Goal: Task Accomplishment & Management: Use online tool/utility

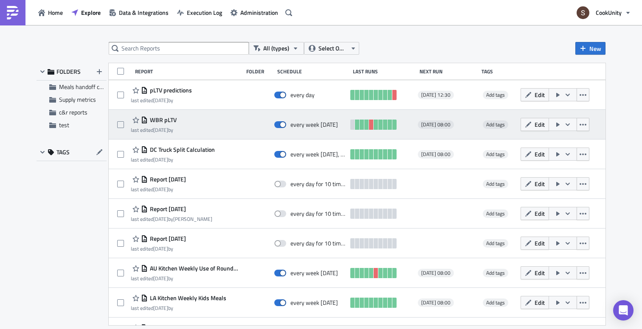
click at [166, 120] on span "WBR pLTV" at bounding box center [162, 120] width 29 height 8
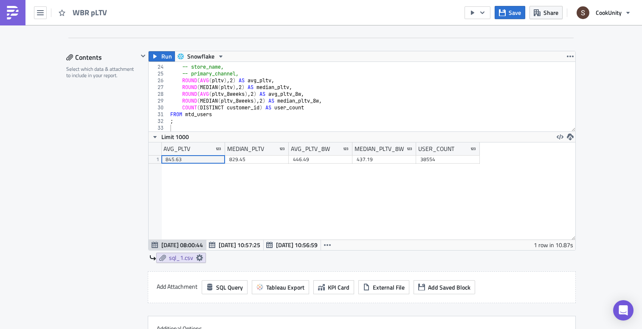
scroll to position [146, 0]
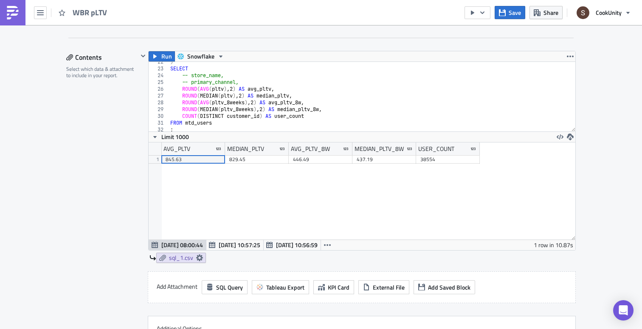
click at [336, 88] on div ") SELECT -- store_name, -- primary_channel, ROUND ( AVG ( pltv ) , 2 ) AS avg_p…" at bounding box center [372, 100] width 407 height 83
type textarea "ROUND(MEDIAN(pltv), 2) AS median_pltv_26w,"
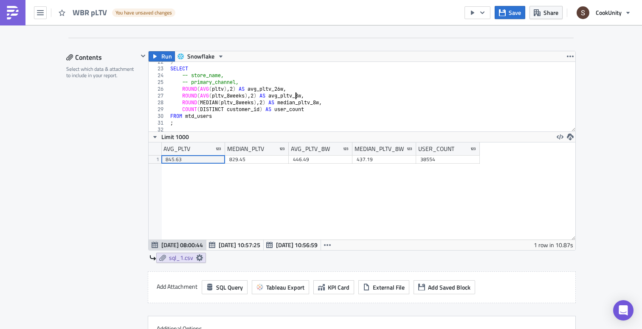
type textarea "ROUND(MEDIAN(pltv_8weeks), 2) AS median_pltv_8w,"
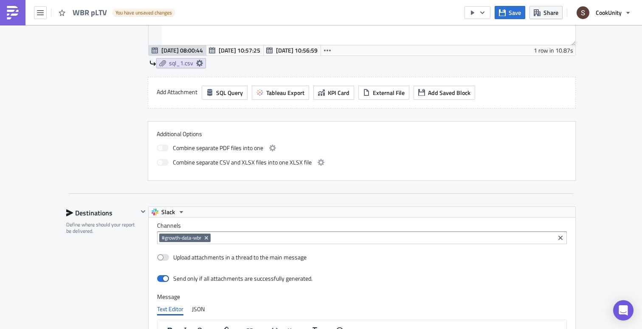
scroll to position [477, 0]
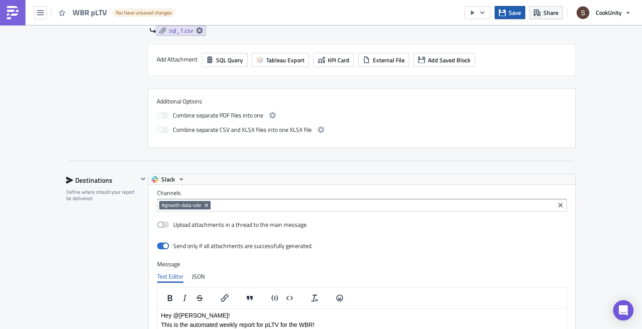
type textarea "ROUND(AVG(pltv_8weeks), 2) AS avg_pltv_8w,"
click at [511, 11] on span "Save" at bounding box center [515, 12] width 12 height 9
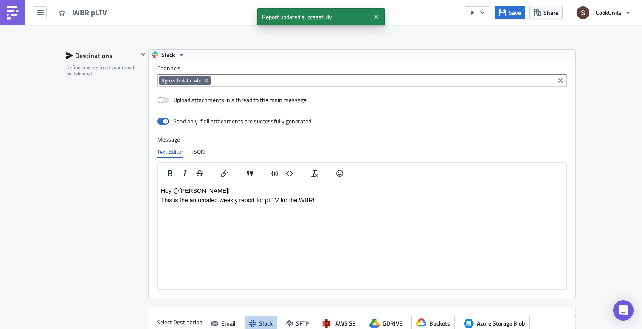
scroll to position [631, 0]
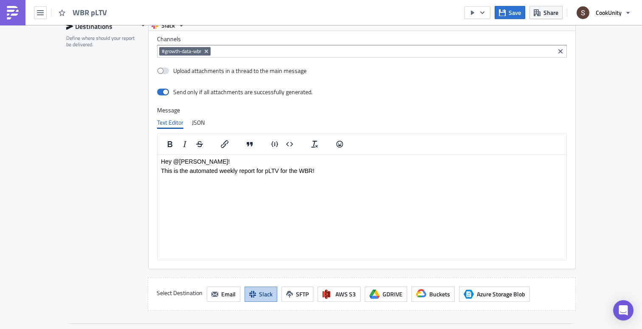
click at [348, 167] on p "This is the automated weekly report for pLTV for the WBR!" at bounding box center [362, 170] width 402 height 7
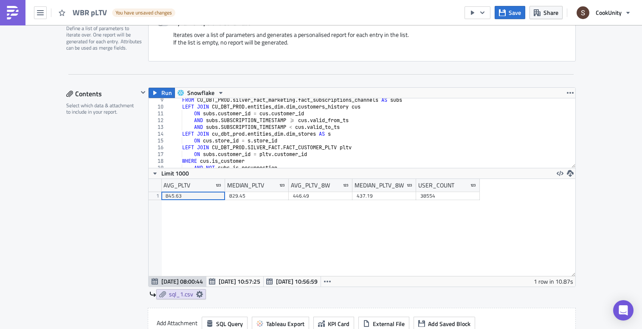
scroll to position [113, 0]
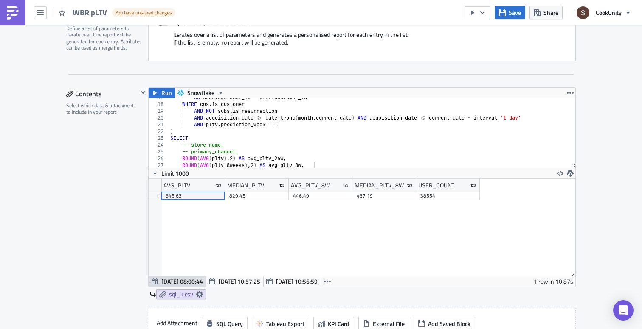
type textarea "AND acquisition_date >= date_trunc(month, current_date) AND acquisition_date <=…"
click at [340, 117] on div "ON subs . customer_id = pltv . customer_id WHERE cus . is_customer AND NOT subs…" at bounding box center [372, 135] width 407 height 83
click at [402, 117] on div "ON subs . customer_id = pltv . customer_id WHERE cus . is_customer AND NOT subs…" at bounding box center [372, 135] width 407 height 83
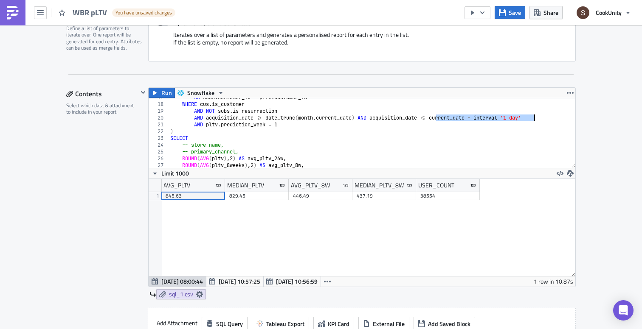
drag, startPoint x: 436, startPoint y: 118, endPoint x: 556, endPoint y: 118, distance: 121.0
click at [557, 118] on div "ON subs . customer_id = pltv . customer_id WHERE cus . is_customer AND NOT subs…" at bounding box center [372, 135] width 407 height 83
click at [543, 118] on div "ON subs . customer_id = pltv . customer_id WHERE cus . is_customer AND NOT subs…" at bounding box center [372, 135] width 407 height 83
drag, startPoint x: 439, startPoint y: 118, endPoint x: 542, endPoint y: 118, distance: 102.7
click at [542, 118] on div "ON subs . customer_id = pltv . customer_id WHERE cus . is_customer AND NOT subs…" at bounding box center [372, 135] width 407 height 83
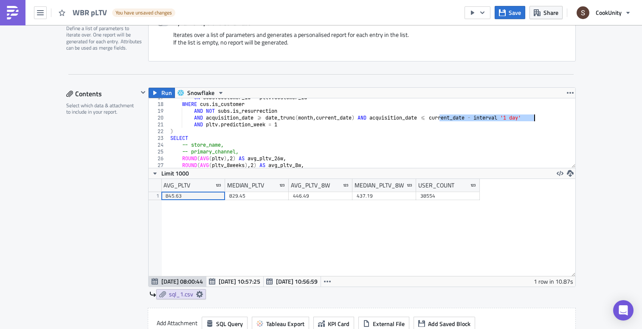
click at [542, 118] on div "ON subs . customer_id = pltv . customer_id WHERE cus . is_customer AND NOT subs…" at bounding box center [372, 135] width 407 height 83
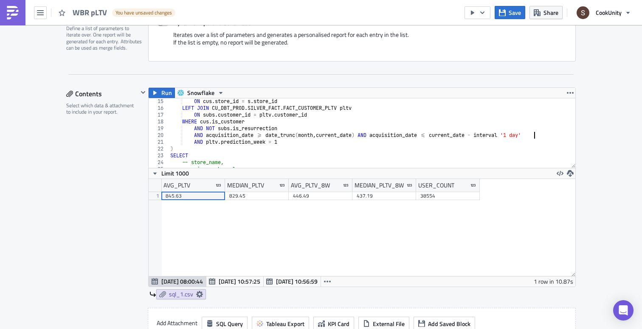
scroll to position [95, 0]
click at [515, 14] on span "Save" at bounding box center [515, 12] width 12 height 9
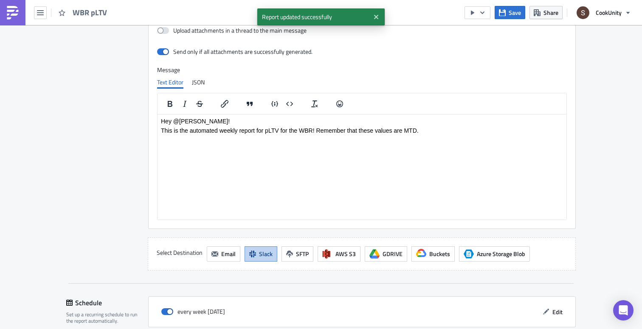
scroll to position [769, 0]
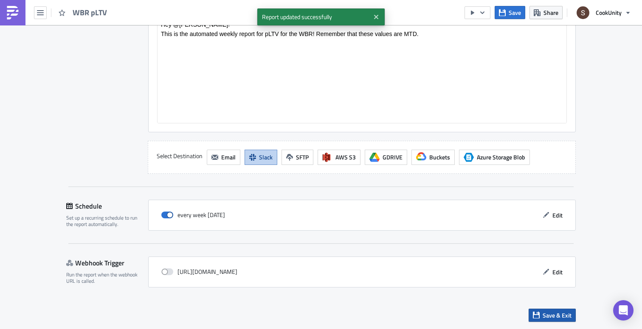
click at [549, 314] on span "Save & Exit" at bounding box center [556, 315] width 29 height 9
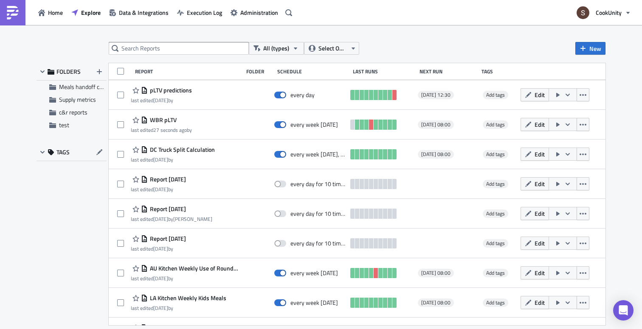
click at [574, 45] on div "All (types) Select Owner New" at bounding box center [357, 48] width 497 height 13
click at [584, 47] on icon "button" at bounding box center [582, 48] width 7 height 7
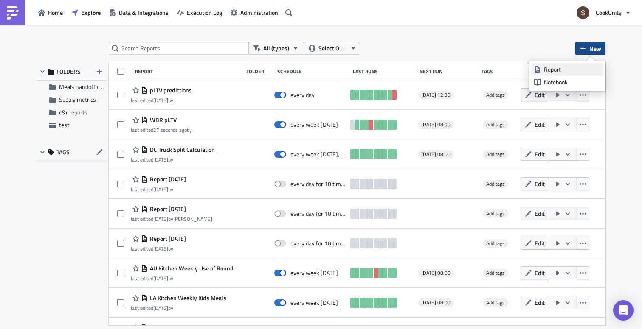
click at [544, 69] on div "Report" at bounding box center [572, 69] width 56 height 8
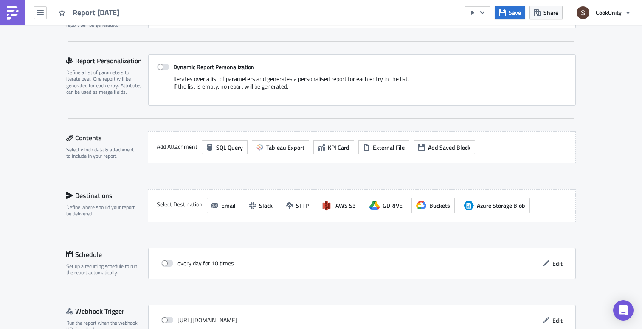
scroll to position [194, 0]
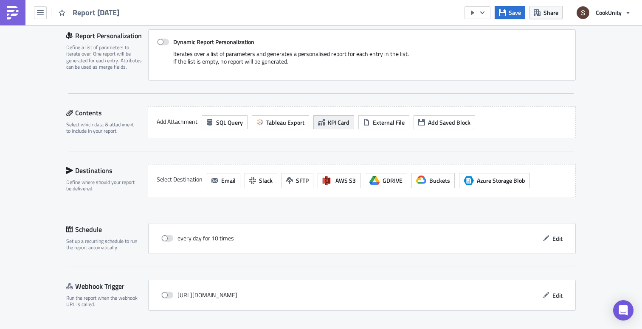
click at [347, 123] on span "KPI Card" at bounding box center [339, 122] width 22 height 9
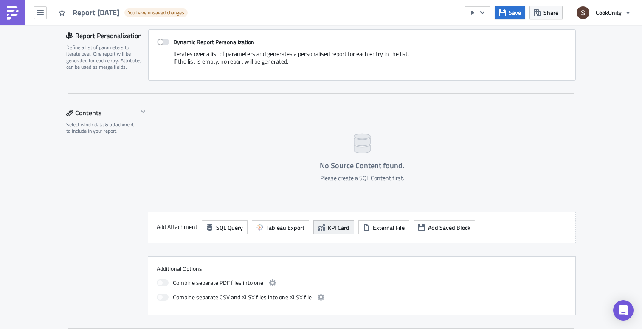
click at [323, 226] on icon "button" at bounding box center [321, 228] width 7 height 6
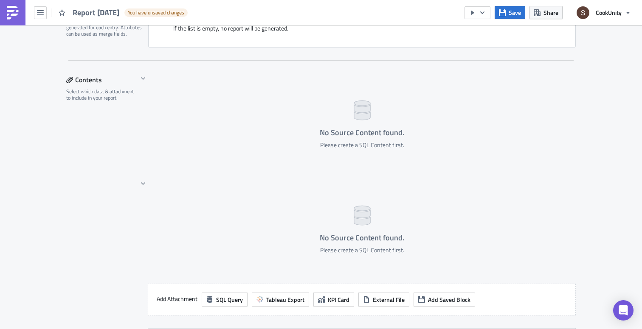
scroll to position [227, 0]
click at [311, 205] on div "No Source Content found. Please create a SQL Content first." at bounding box center [361, 226] width 427 height 97
click at [216, 300] on span "SQL Query" at bounding box center [229, 299] width 27 height 9
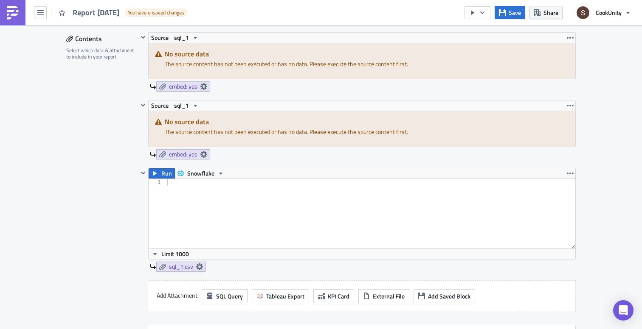
scroll to position [225, 0]
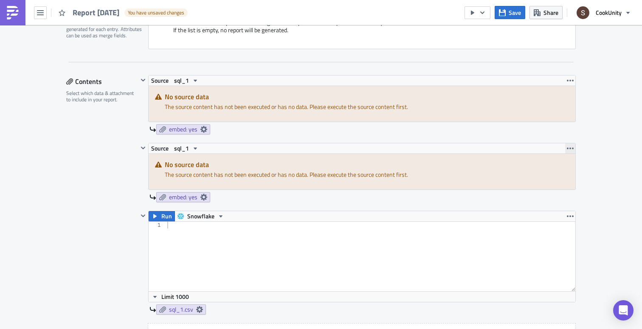
click at [570, 152] on button "button" at bounding box center [570, 148] width 10 height 10
click at [551, 190] on link "Remove" at bounding box center [570, 186] width 72 height 13
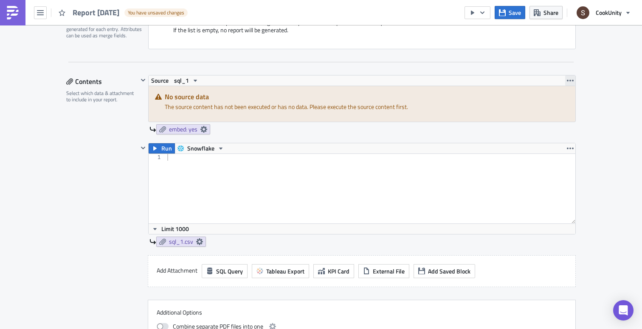
click at [568, 83] on icon "button" at bounding box center [570, 80] width 7 height 7
click at [558, 118] on div "Remove" at bounding box center [575, 118] width 56 height 8
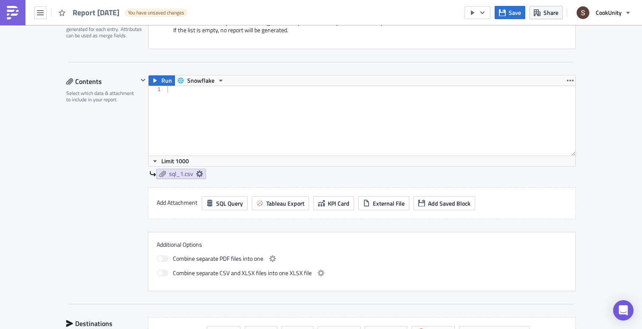
click at [228, 126] on div at bounding box center [371, 127] width 410 height 83
click at [239, 119] on div at bounding box center [371, 127] width 410 height 83
paste textarea "ORDER BY weekend_to_weekday_efficiency_ratio DESC;"
type textarea "ORDER BY weekend_to_weekday_efficiency_ratio DESC;"
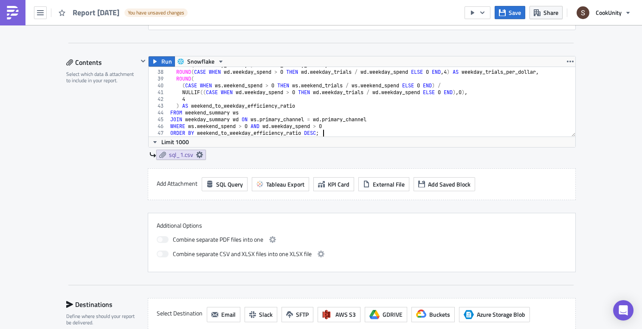
scroll to position [248, 0]
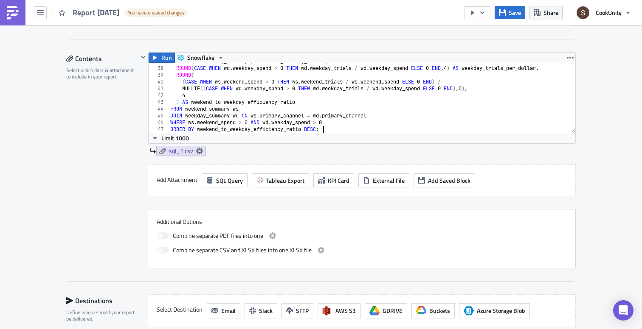
click at [266, 164] on div "Run Snowflake ORDER BY weekend_to_weekday_efficiency_ratio DESC; 37 38 39 40 41…" at bounding box center [357, 108] width 438 height 112
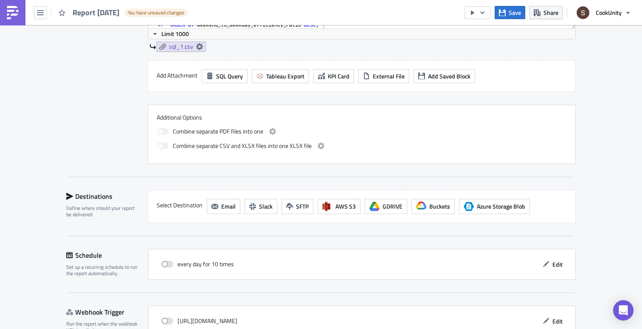
scroll to position [363, 0]
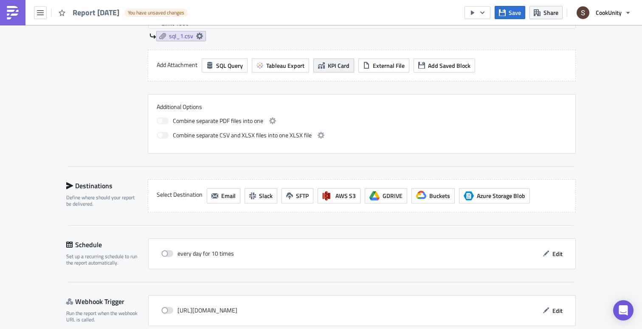
click at [331, 65] on span "KPI Card" at bounding box center [339, 65] width 22 height 9
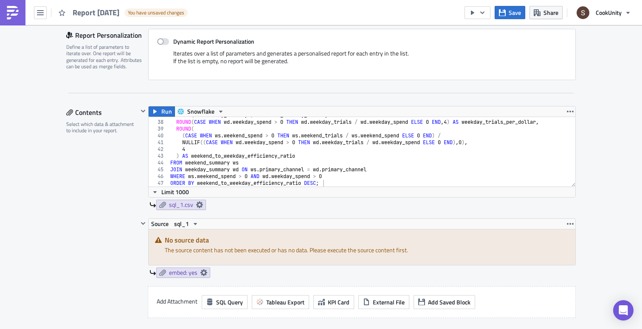
scroll to position [190, 0]
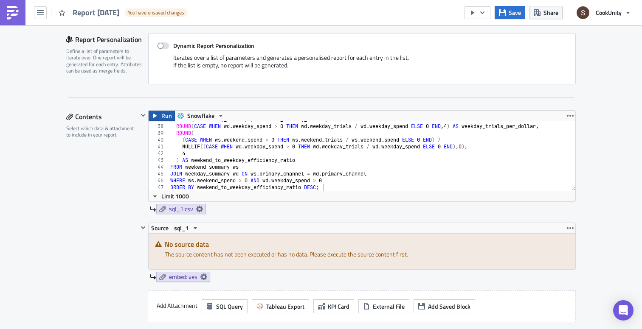
click at [167, 115] on span "Run" at bounding box center [166, 116] width 11 height 10
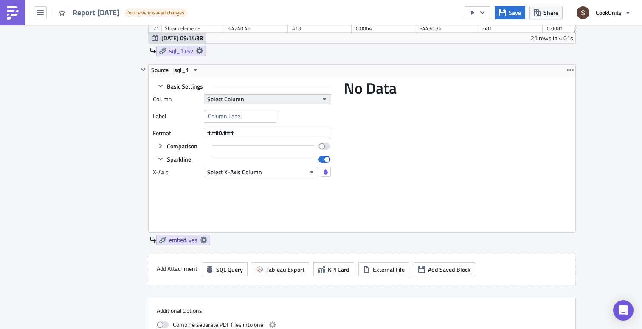
scroll to position [466, 0]
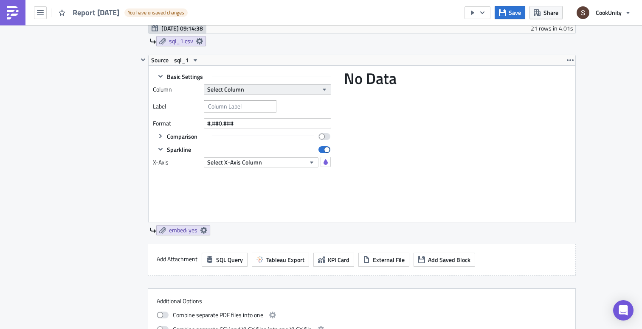
click at [232, 89] on span "Select Column" at bounding box center [225, 89] width 37 height 9
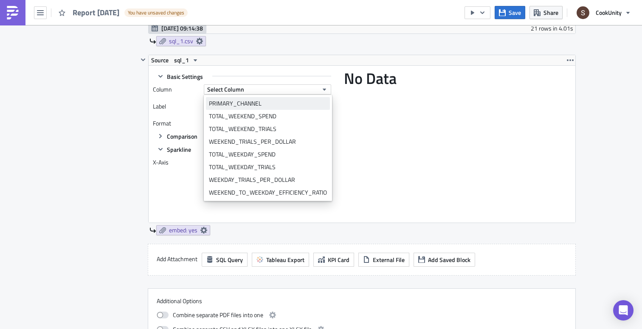
click at [229, 100] on div "PRIMARY_CHANNEL" at bounding box center [268, 103] width 118 height 8
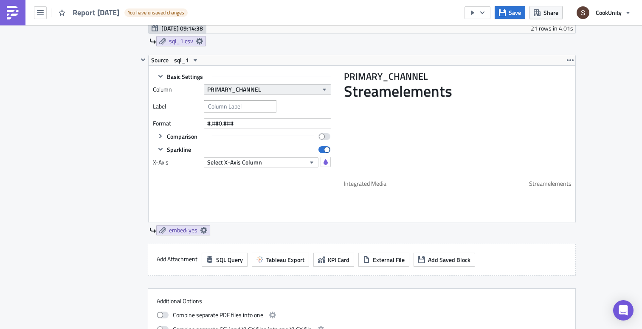
click at [247, 87] on span "PRIMARY_CHANNEL" at bounding box center [234, 89] width 54 height 9
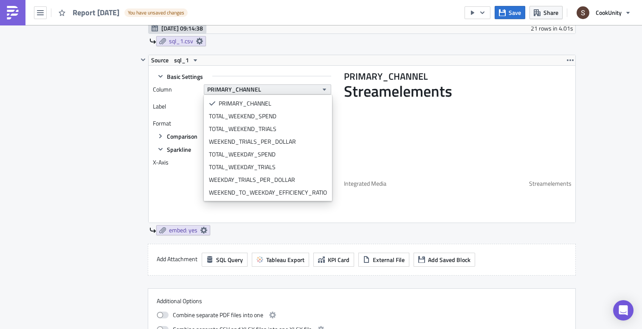
click at [247, 87] on span "PRIMARY_CHANNEL" at bounding box center [234, 89] width 54 height 9
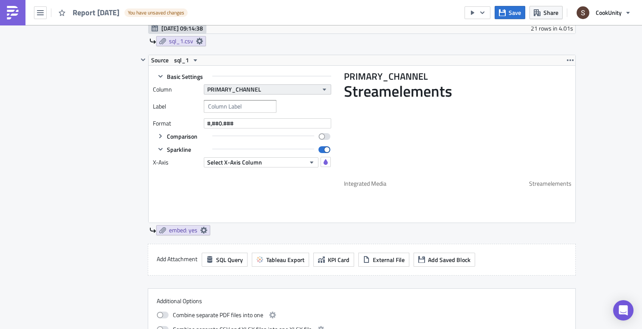
click at [247, 87] on span "PRIMARY_CHANNEL" at bounding box center [234, 89] width 54 height 9
click at [172, 179] on div "Basic Settings Column PRIMARY_CHANNEL Label Format #,##0.### Comparison Compare…" at bounding box center [246, 144] width 187 height 149
click at [237, 91] on span "PRIMARY_CHANNEL" at bounding box center [234, 89] width 54 height 9
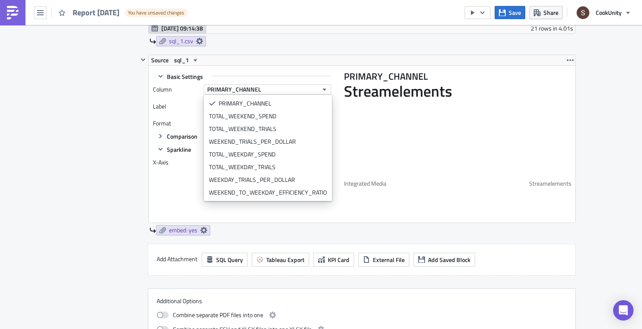
click at [167, 206] on div "Basic Settings Column PRIMARY_CHANNEL Label Format #,##0.### Comparison Compare…" at bounding box center [246, 144] width 187 height 149
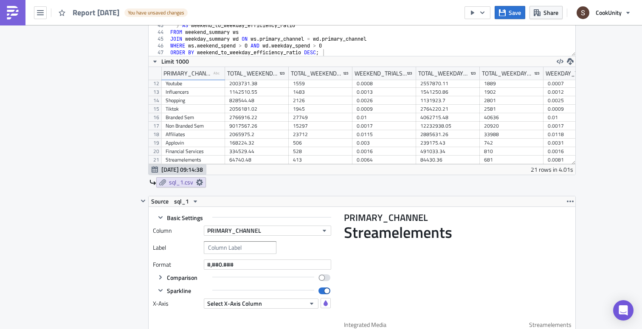
scroll to position [94, 2]
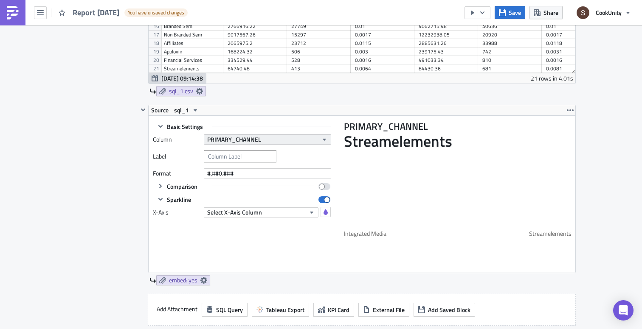
click at [264, 140] on button "PRIMARY_CHANNEL" at bounding box center [267, 140] width 127 height 10
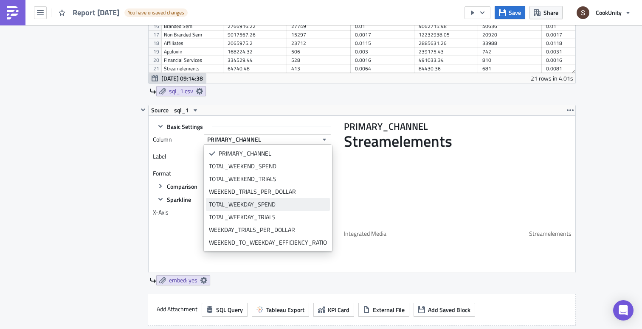
click at [228, 202] on div "TOTAL_WEEKDAY_SPEND" at bounding box center [268, 204] width 118 height 8
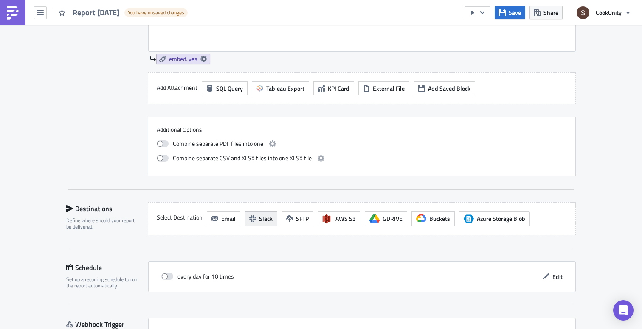
click at [260, 218] on span "Slack" at bounding box center [266, 218] width 14 height 9
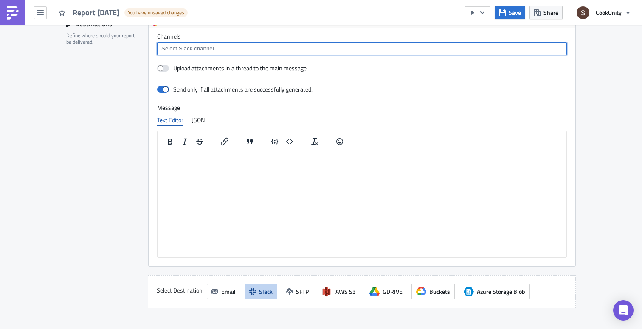
click at [175, 50] on input at bounding box center [361, 49] width 405 height 8
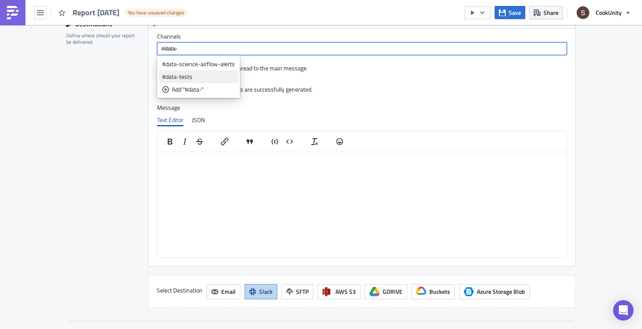
type input "#data-"
click at [179, 77] on div "#data-tests" at bounding box center [198, 77] width 73 height 8
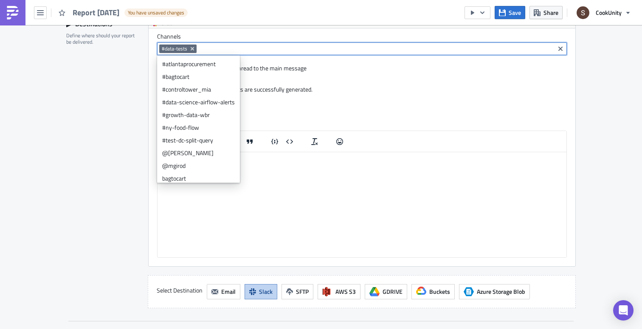
click at [135, 107] on div "Destinations Define where should your report be delivered." at bounding box center [102, 162] width 72 height 291
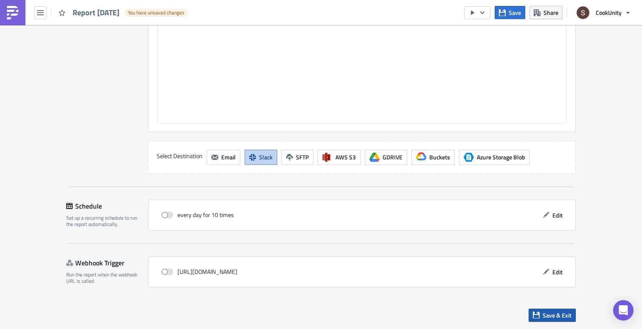
click at [546, 315] on span "Save & Exit" at bounding box center [556, 315] width 29 height 9
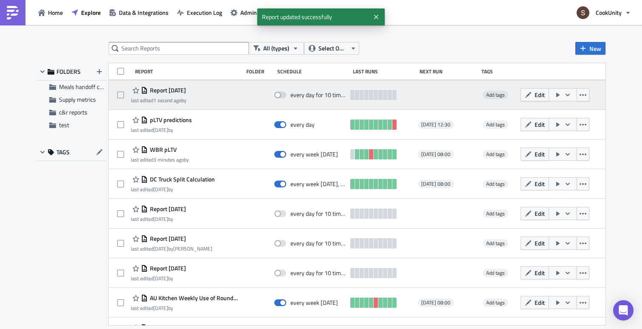
click at [561, 94] on icon "button" at bounding box center [557, 95] width 7 height 7
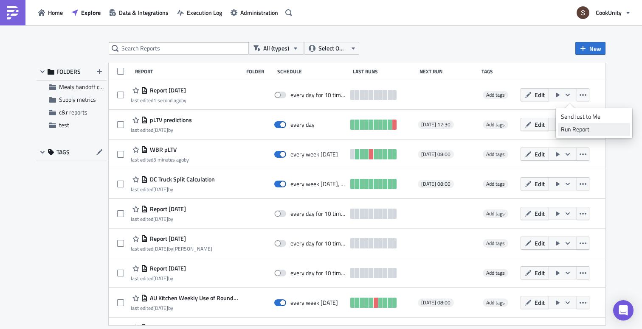
click at [567, 127] on div "Run Report" at bounding box center [594, 129] width 66 height 8
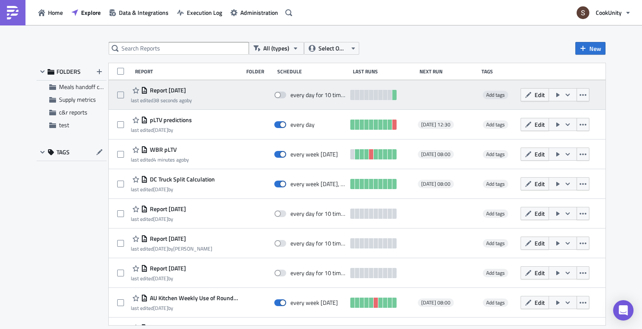
click at [175, 91] on span "Report 2025-09-30" at bounding box center [167, 91] width 38 height 8
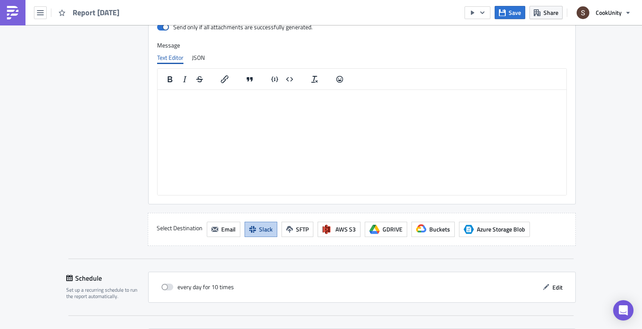
scroll to position [958, 0]
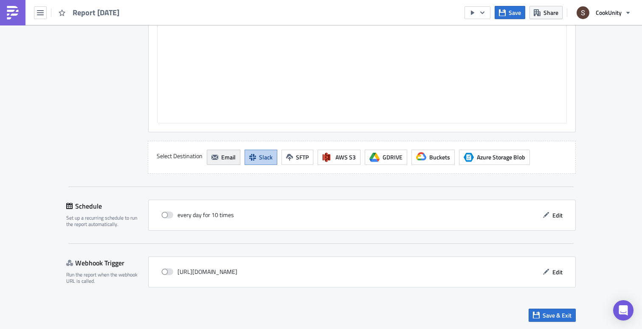
click at [227, 158] on span "Email" at bounding box center [228, 157] width 14 height 9
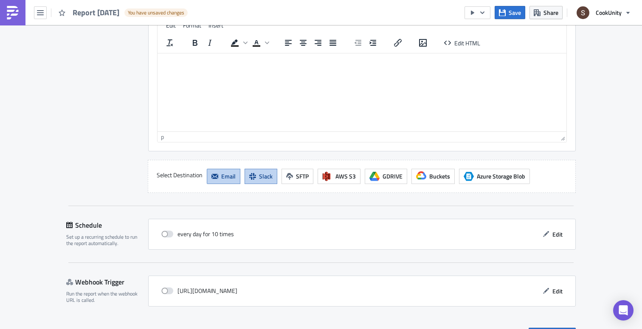
scroll to position [1299, 0]
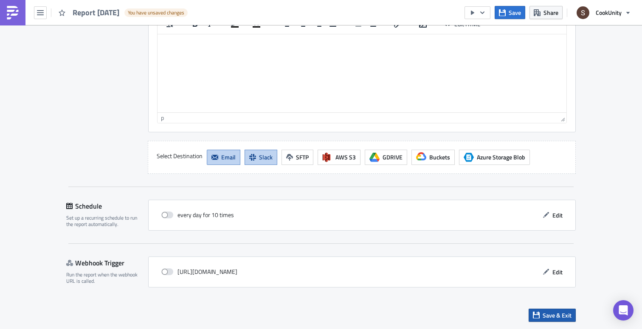
click at [540, 313] on button "Save & Exit" at bounding box center [551, 315] width 47 height 13
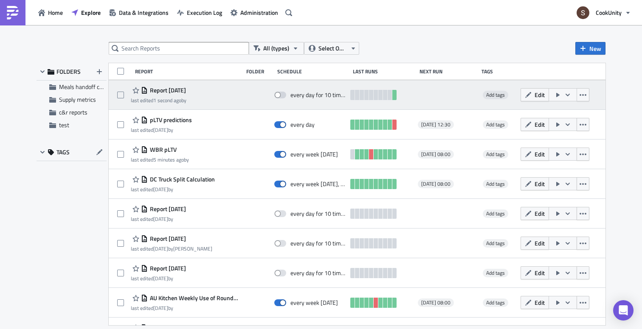
click at [559, 94] on icon "button" at bounding box center [557, 95] width 3 height 4
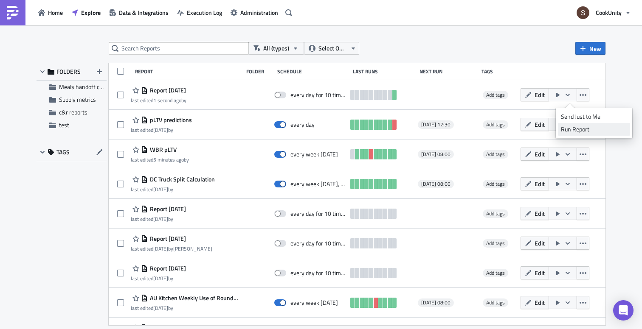
click at [564, 129] on div "Run Report" at bounding box center [594, 129] width 66 height 8
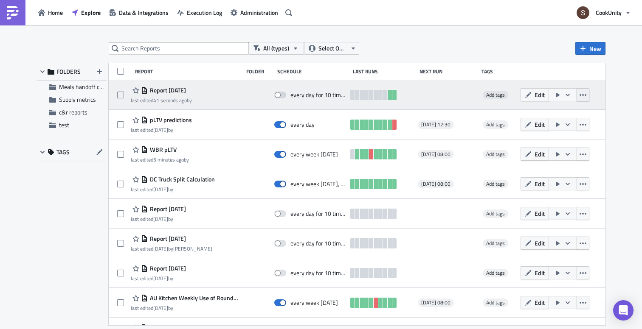
click at [586, 97] on icon "button" at bounding box center [582, 95] width 7 height 7
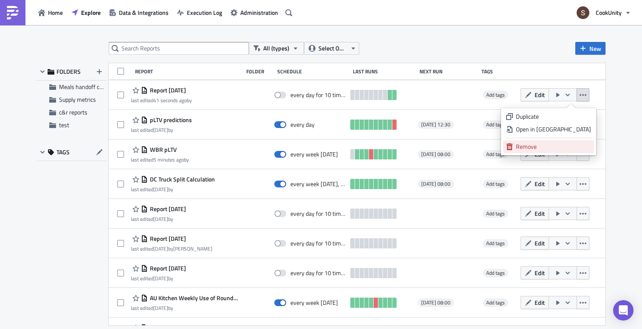
click at [541, 144] on div "Remove" at bounding box center [553, 147] width 75 height 8
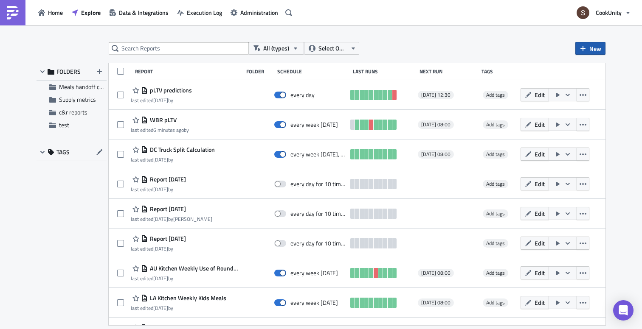
click at [590, 45] on span "New" at bounding box center [595, 48] width 12 height 9
click at [477, 42] on div "All (types) Select Owner New" at bounding box center [357, 48] width 497 height 13
